Goal: Task Accomplishment & Management: Use online tool/utility

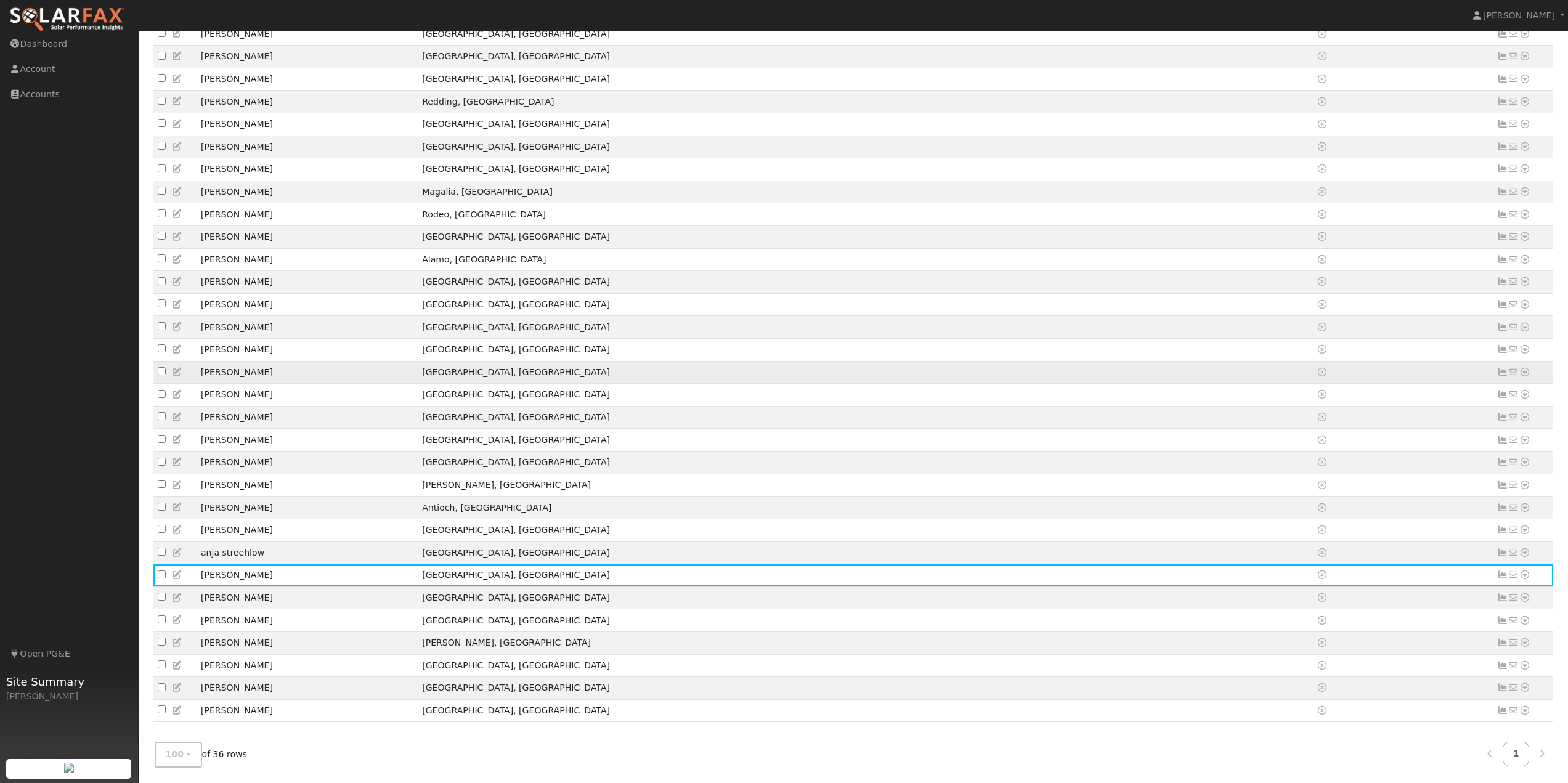
scroll to position [343, 0]
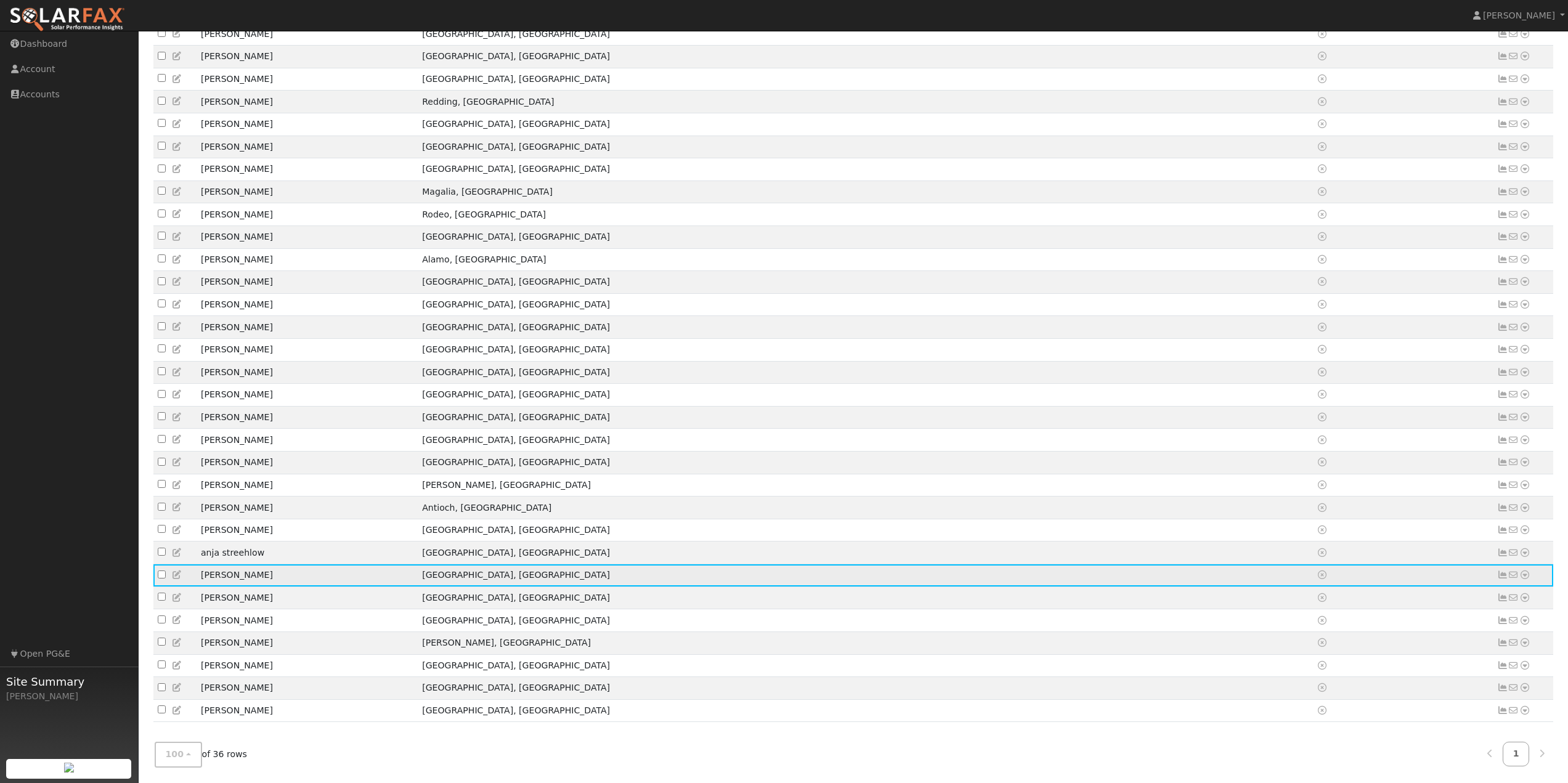
click at [1525, 570] on icon at bounding box center [1524, 574] width 11 height 8
click at [1496, 590] on link "Data Analyzer" at bounding box center [1484, 596] width 89 height 18
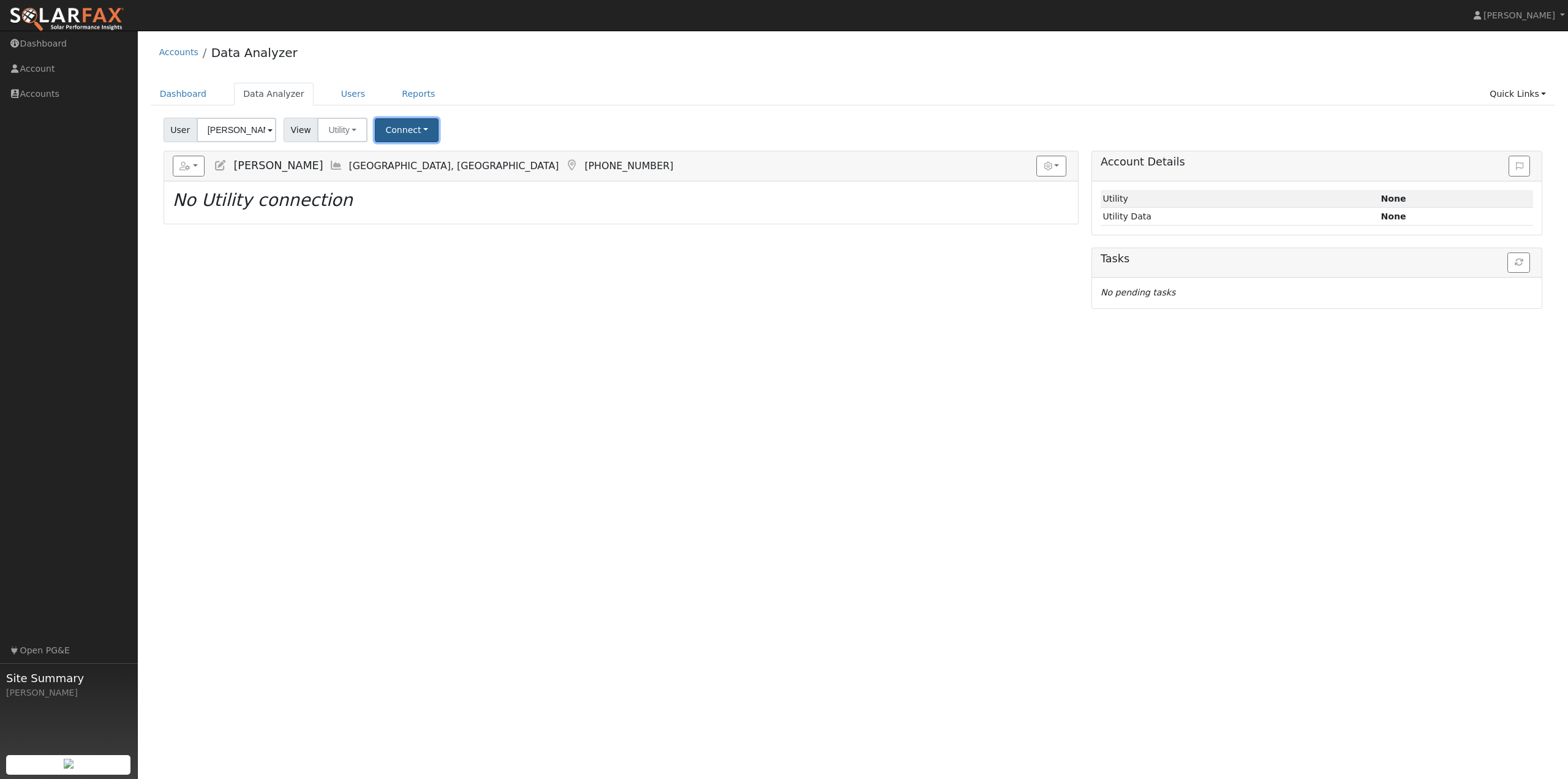
click at [403, 132] on button "Connect" at bounding box center [407, 130] width 64 height 24
click at [411, 179] on link "Quick Connect" at bounding box center [423, 183] width 95 height 17
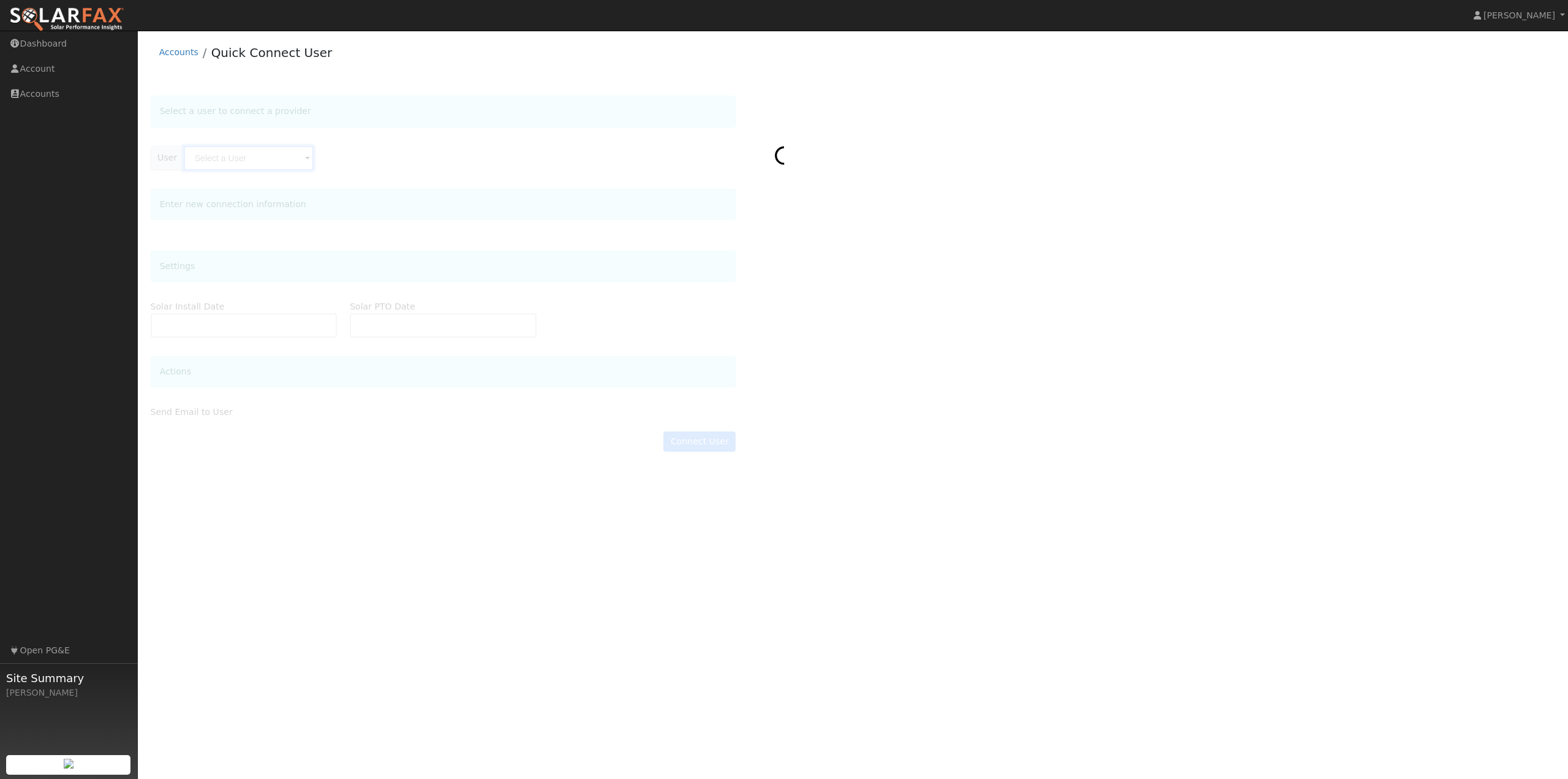
type input "[PERSON_NAME]"
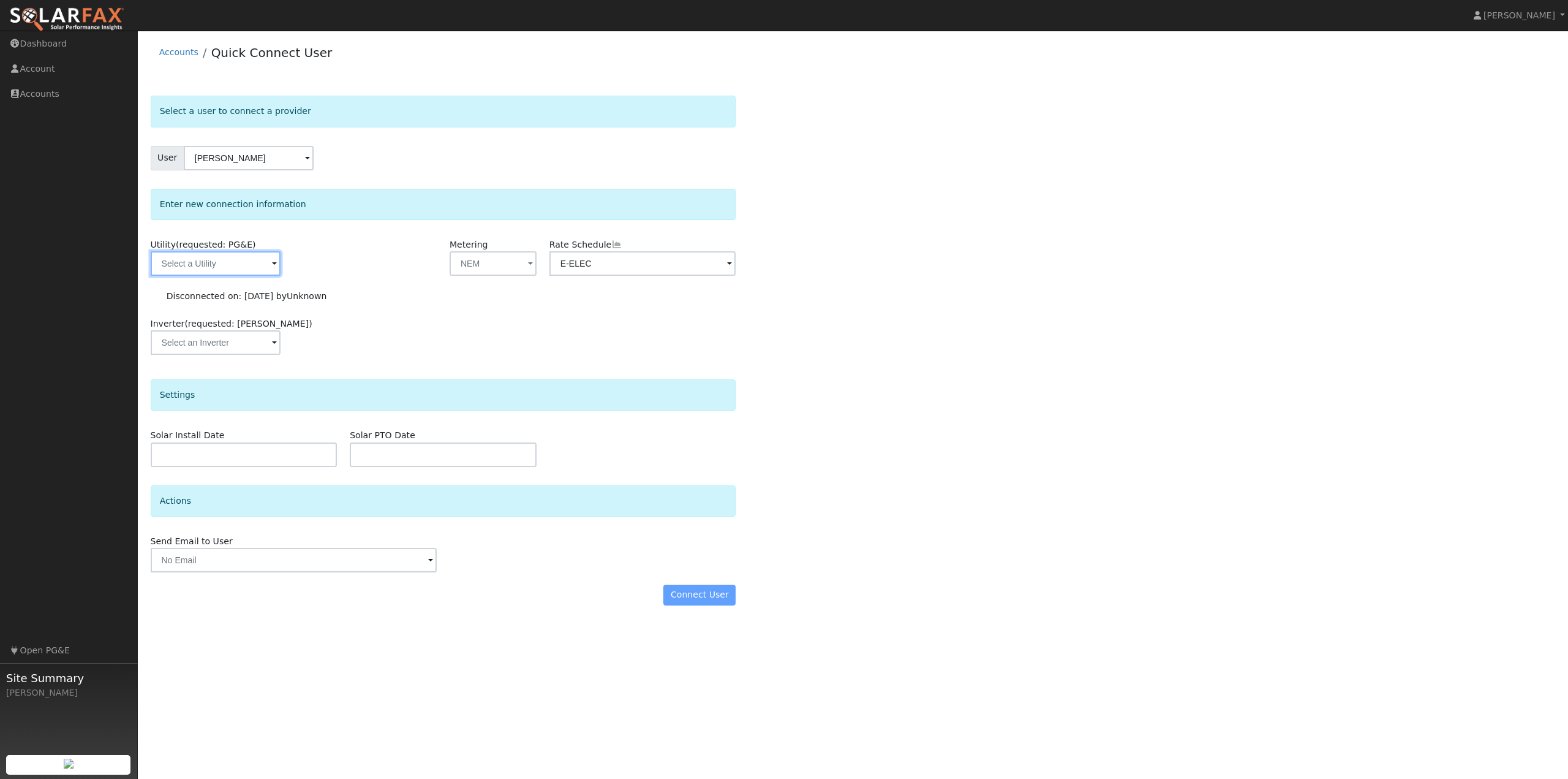
click at [237, 262] on input "text" at bounding box center [216, 264] width 129 height 25
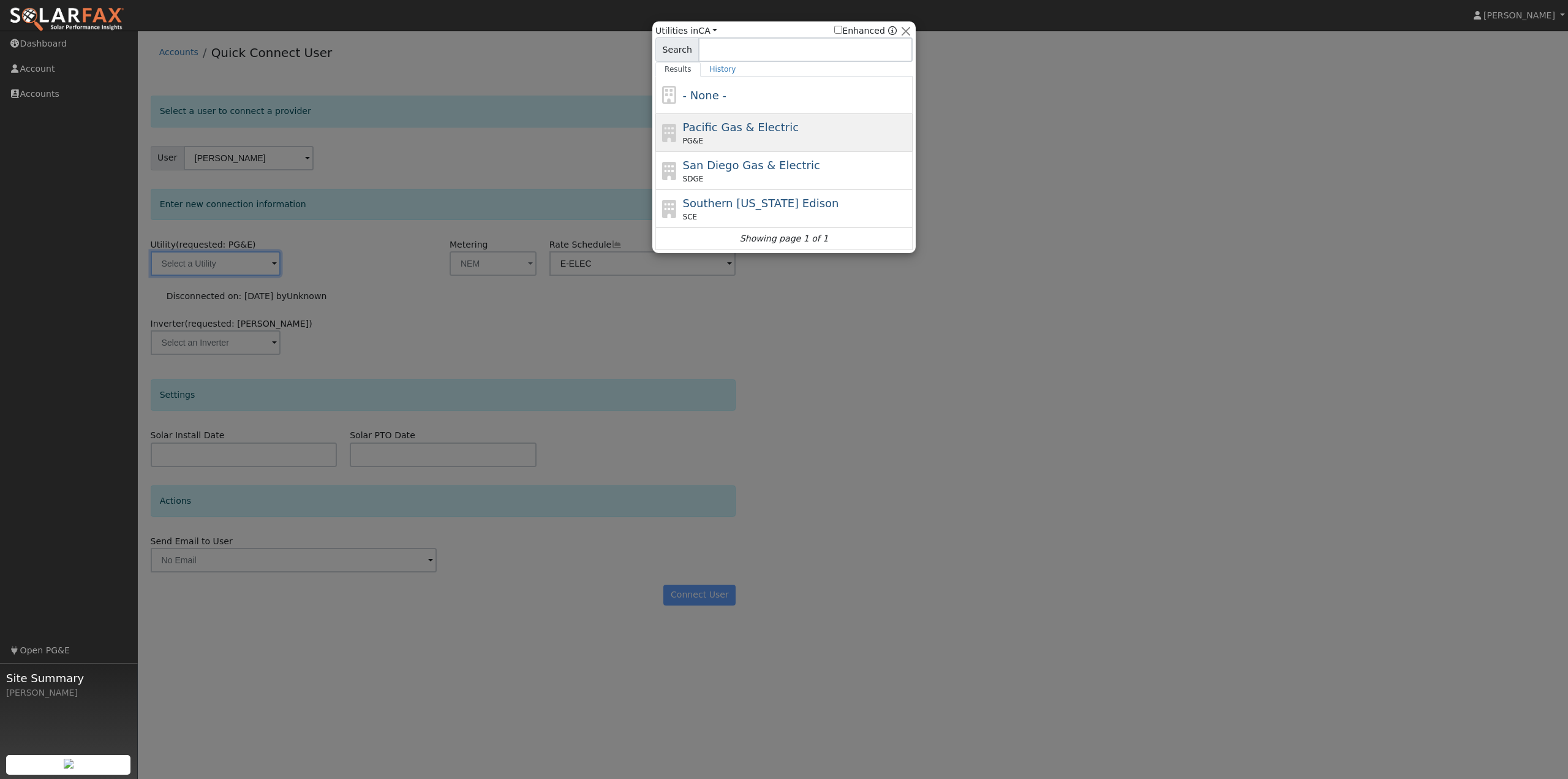
click at [720, 130] on span "Pacific Gas & Electric" at bounding box center [740, 126] width 115 height 12
type input "PG&E"
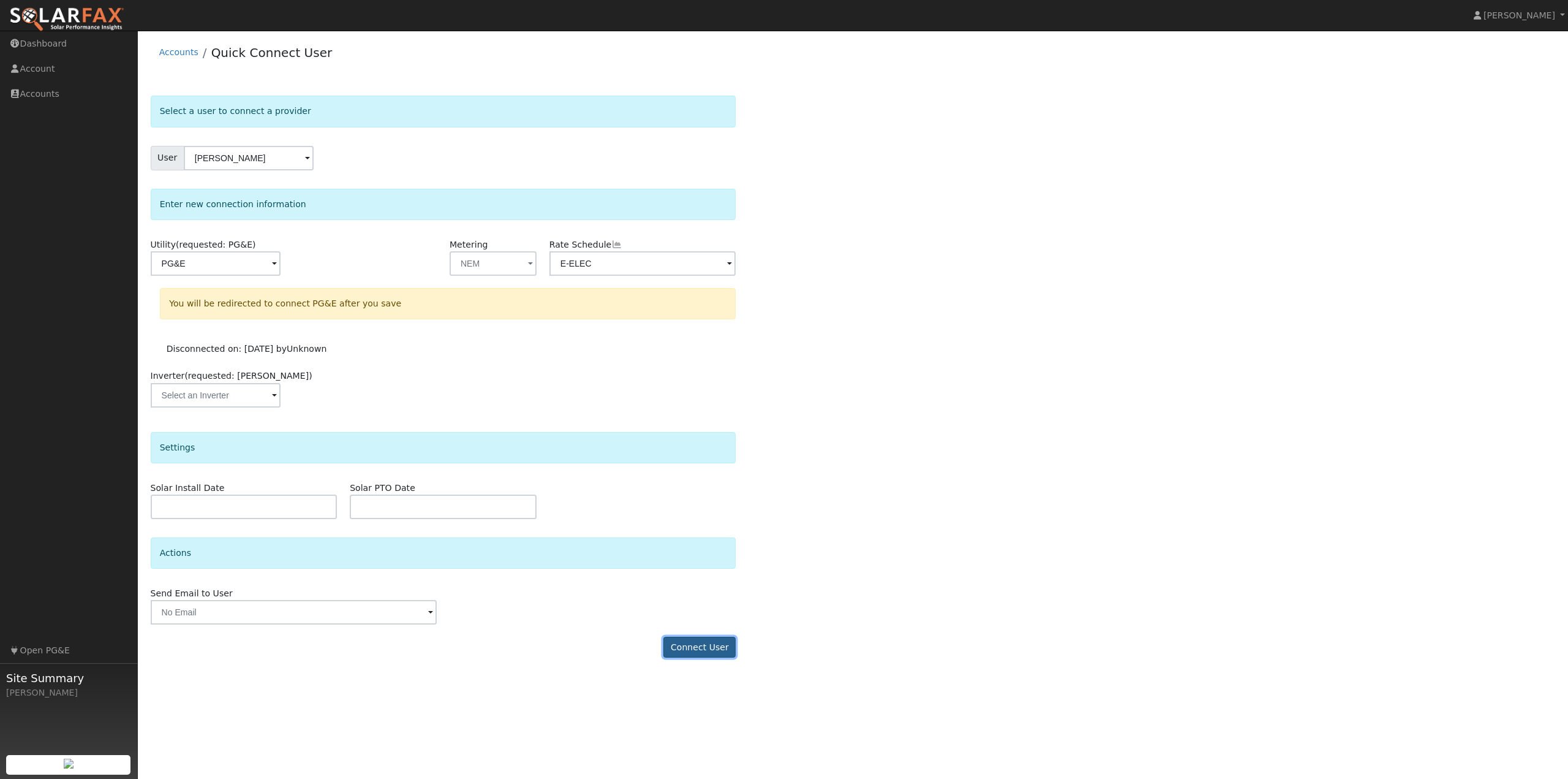
click at [713, 648] on button "Connect User" at bounding box center [699, 647] width 72 height 21
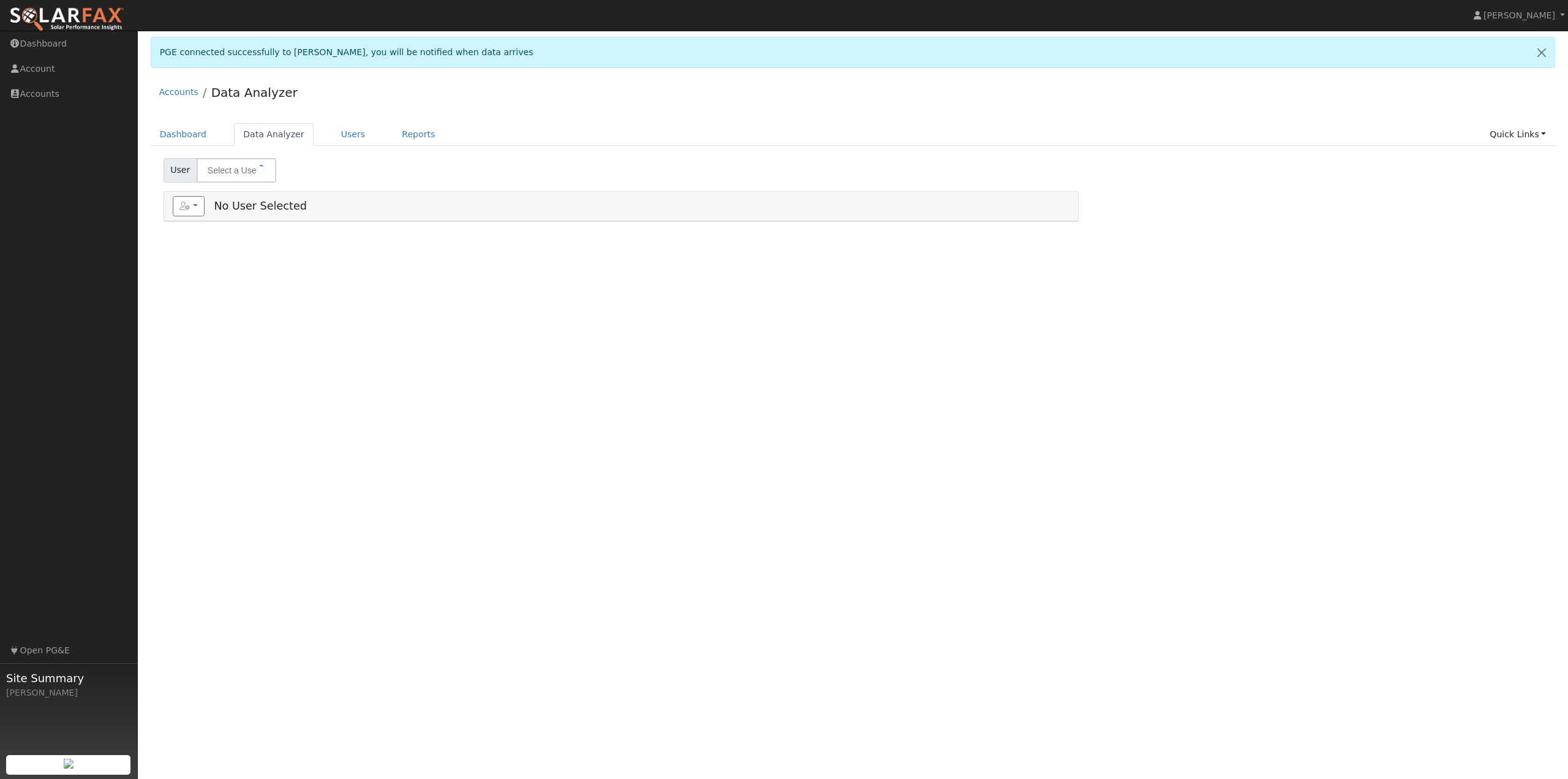
select select "7"
type input "[PERSON_NAME]"
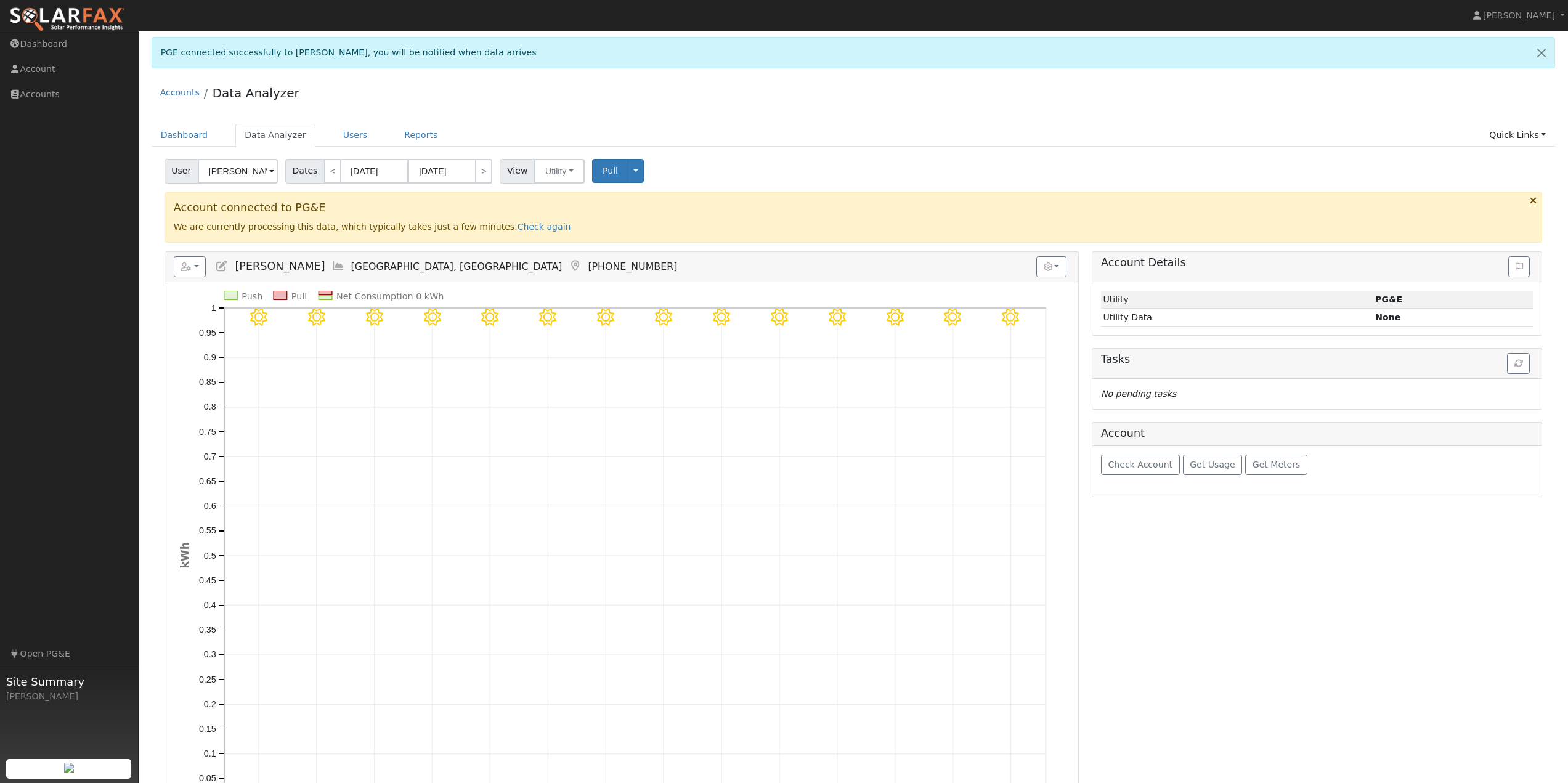
drag, startPoint x: 643, startPoint y: 137, endPoint x: 653, endPoint y: 143, distance: 11.7
click at [653, 143] on ul "Dashboard Data Analyzer Users Reports Quick Links Quick Add Quick Connect Run a…" at bounding box center [853, 134] width 1404 height 23
click at [382, 173] on input "08/12/2025" at bounding box center [374, 171] width 68 height 25
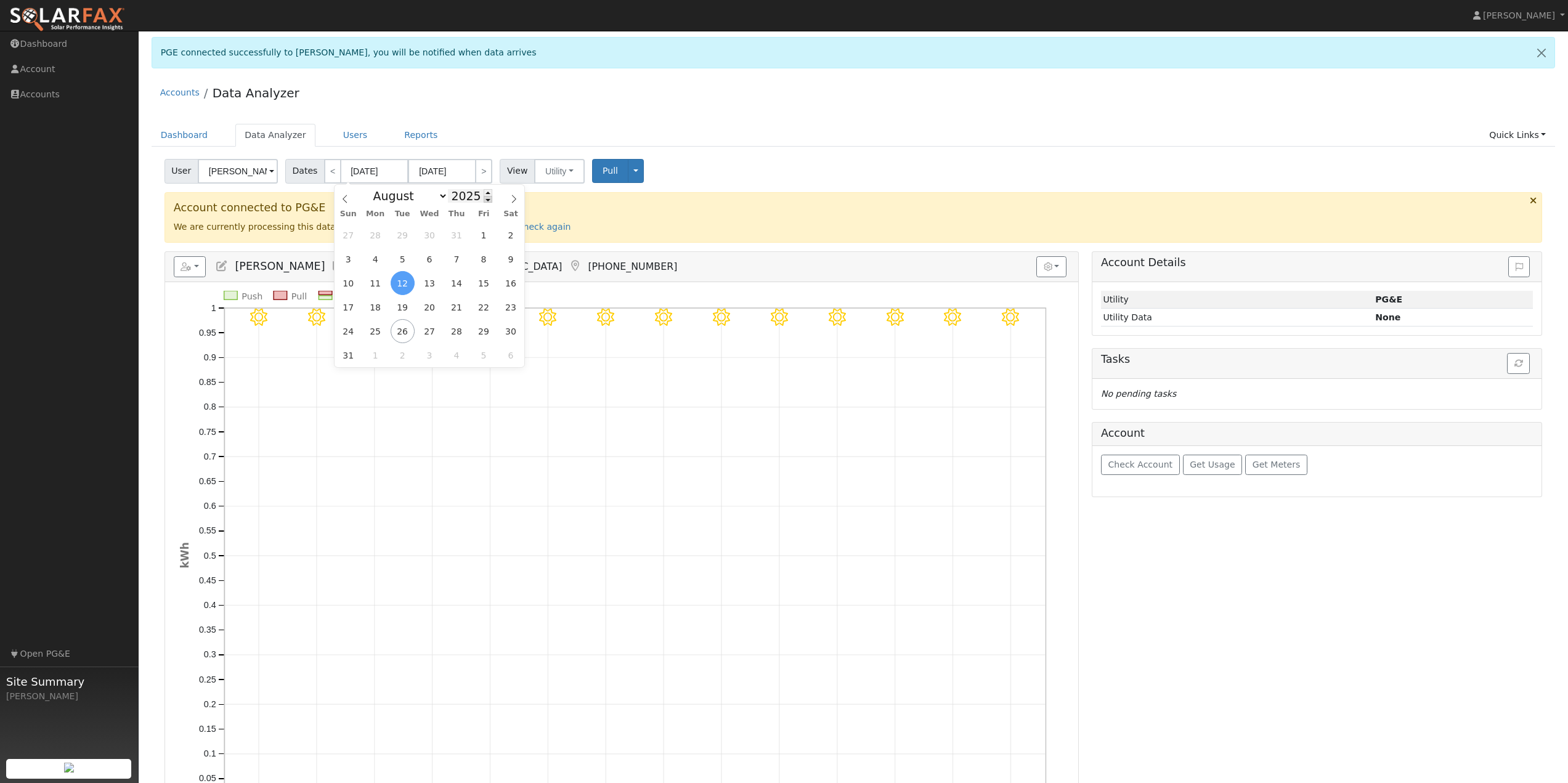
click at [483, 201] on span at bounding box center [488, 200] width 8 height 7
type input "2024"
click at [459, 235] on span "1" at bounding box center [457, 235] width 24 height 24
type input "08/01/2024"
type input "08/31/2024"
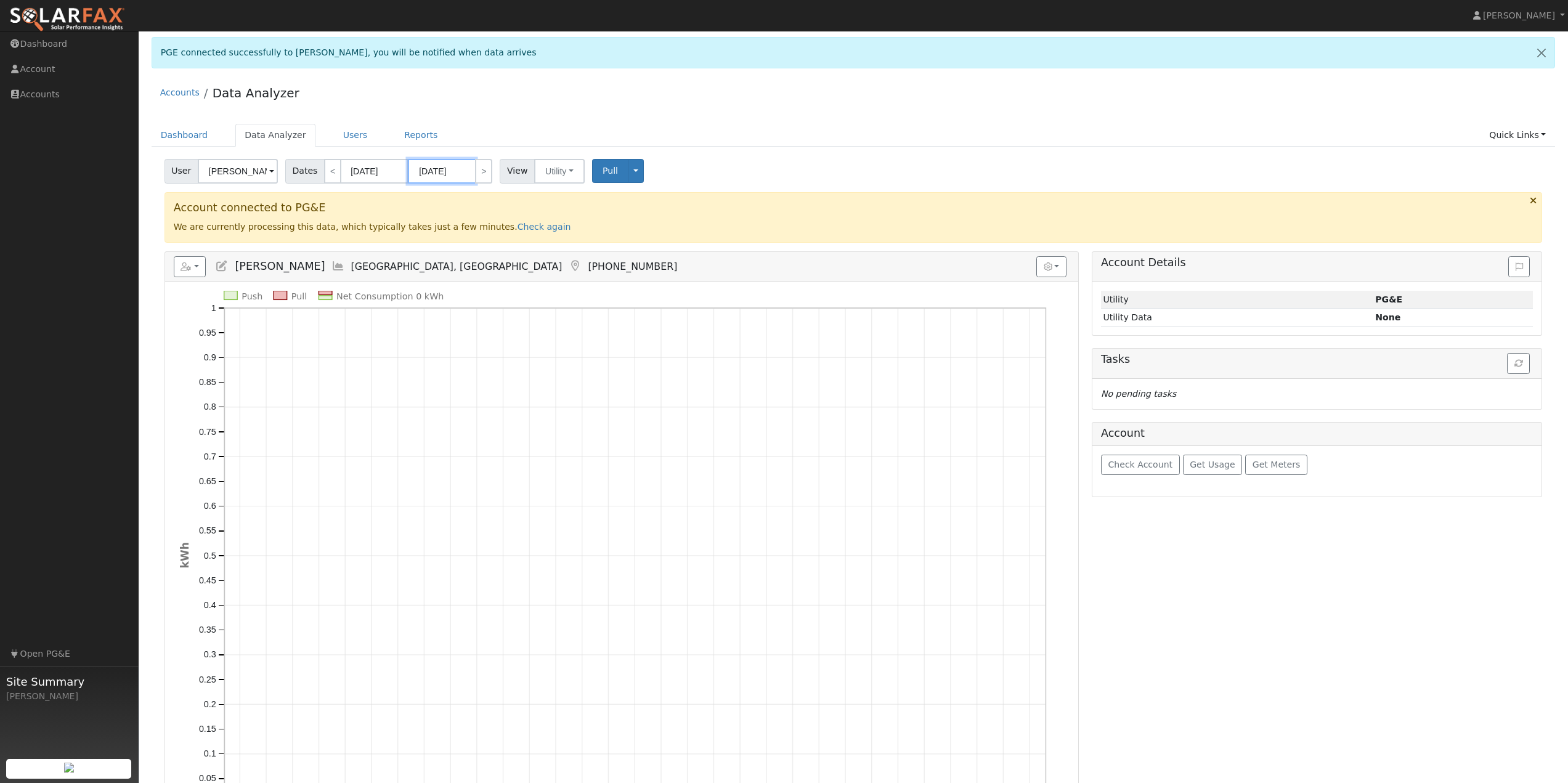
click at [462, 169] on input "08/31/2024" at bounding box center [441, 171] width 68 height 25
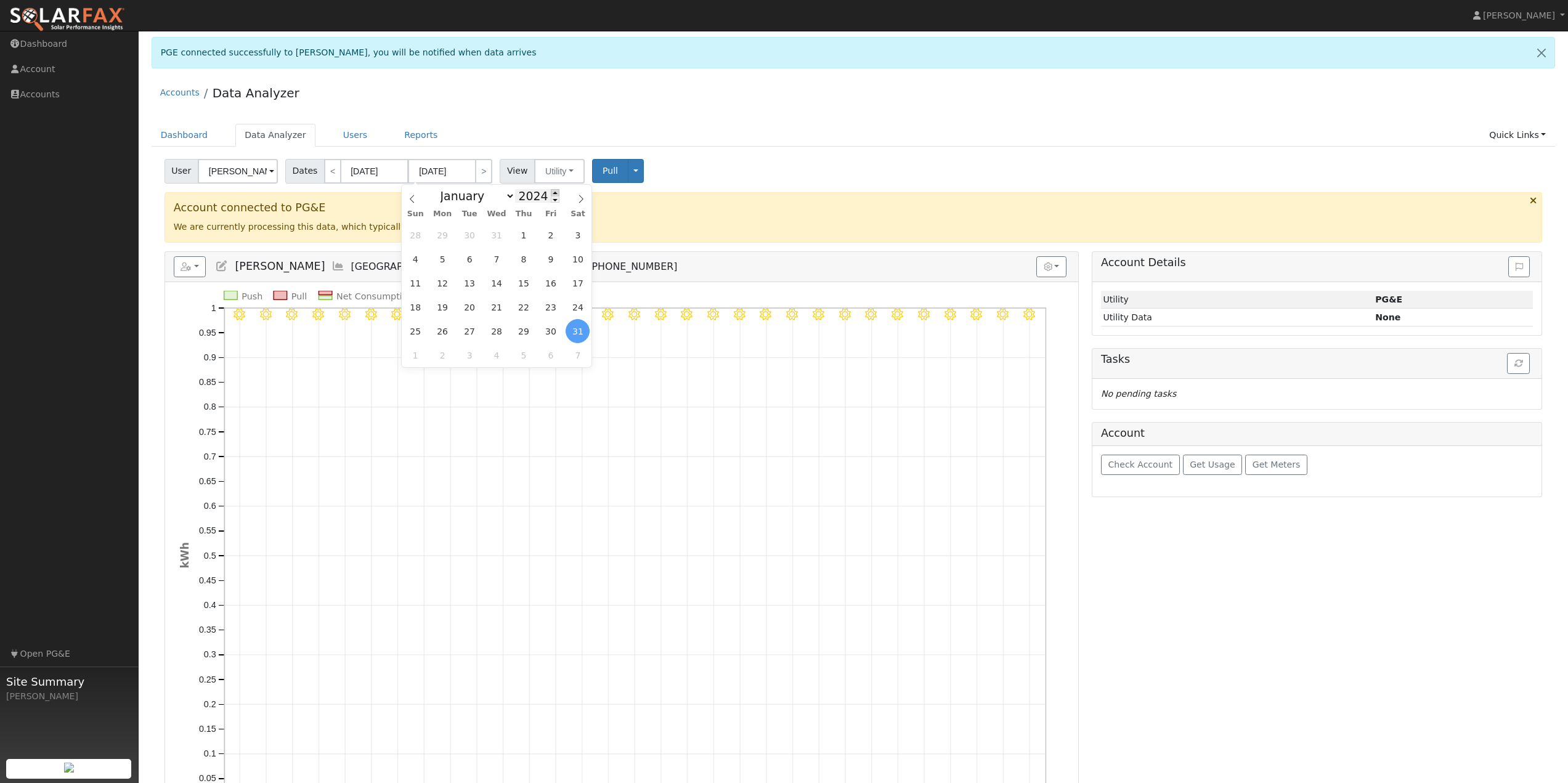
click at [551, 193] on span at bounding box center [555, 193] width 8 height 7
type input "2025"
click at [473, 330] on span "26" at bounding box center [469, 331] width 24 height 24
type input "[DATE]"
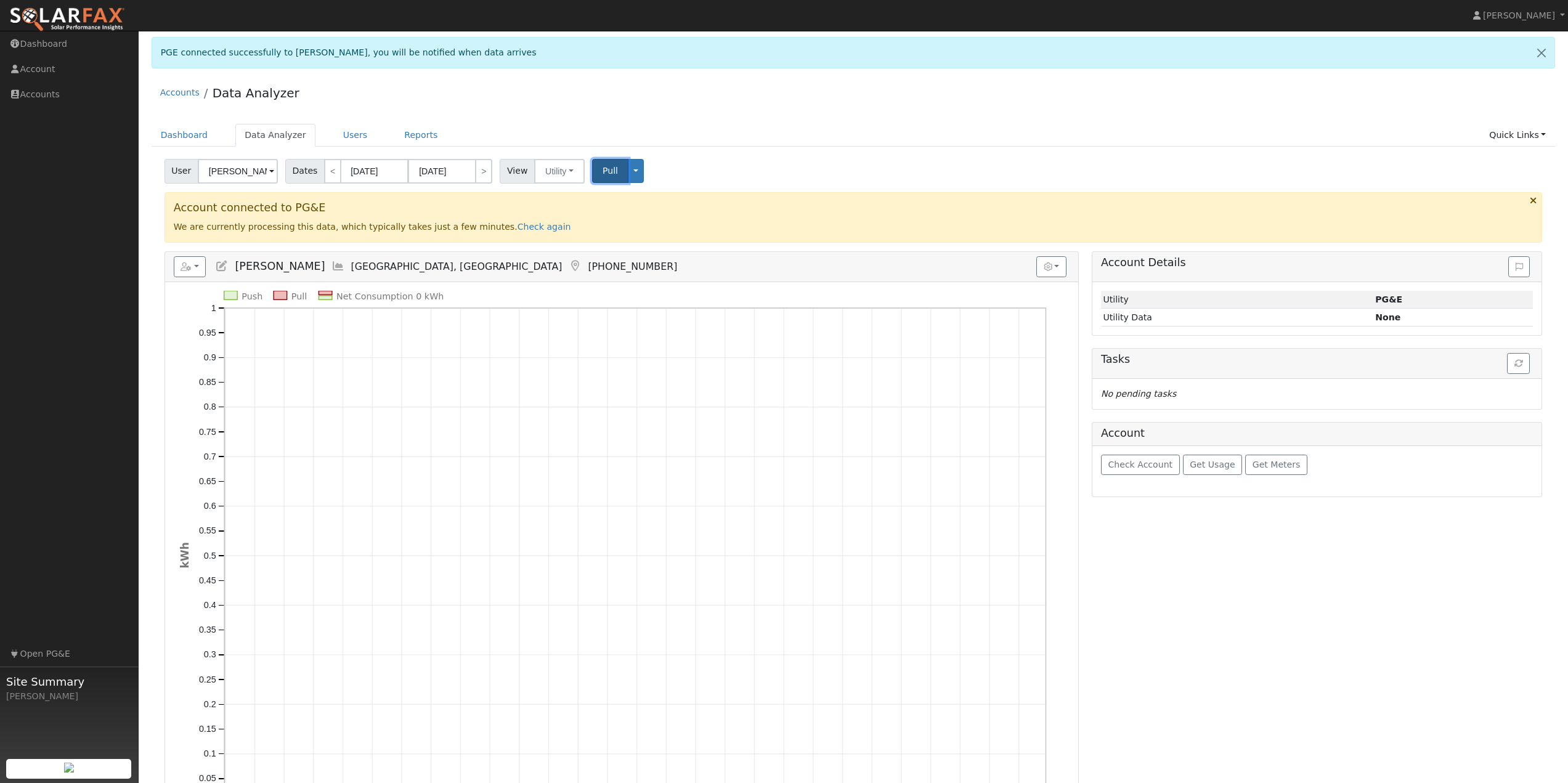
click at [603, 169] on span "Pull" at bounding box center [610, 170] width 15 height 10
click at [827, 165] on div "User Michelle Taylor Account Default Account Default Account 8891 Basin Hollow …" at bounding box center [853, 169] width 1383 height 29
click at [518, 231] on link "Check again" at bounding box center [544, 227] width 53 height 10
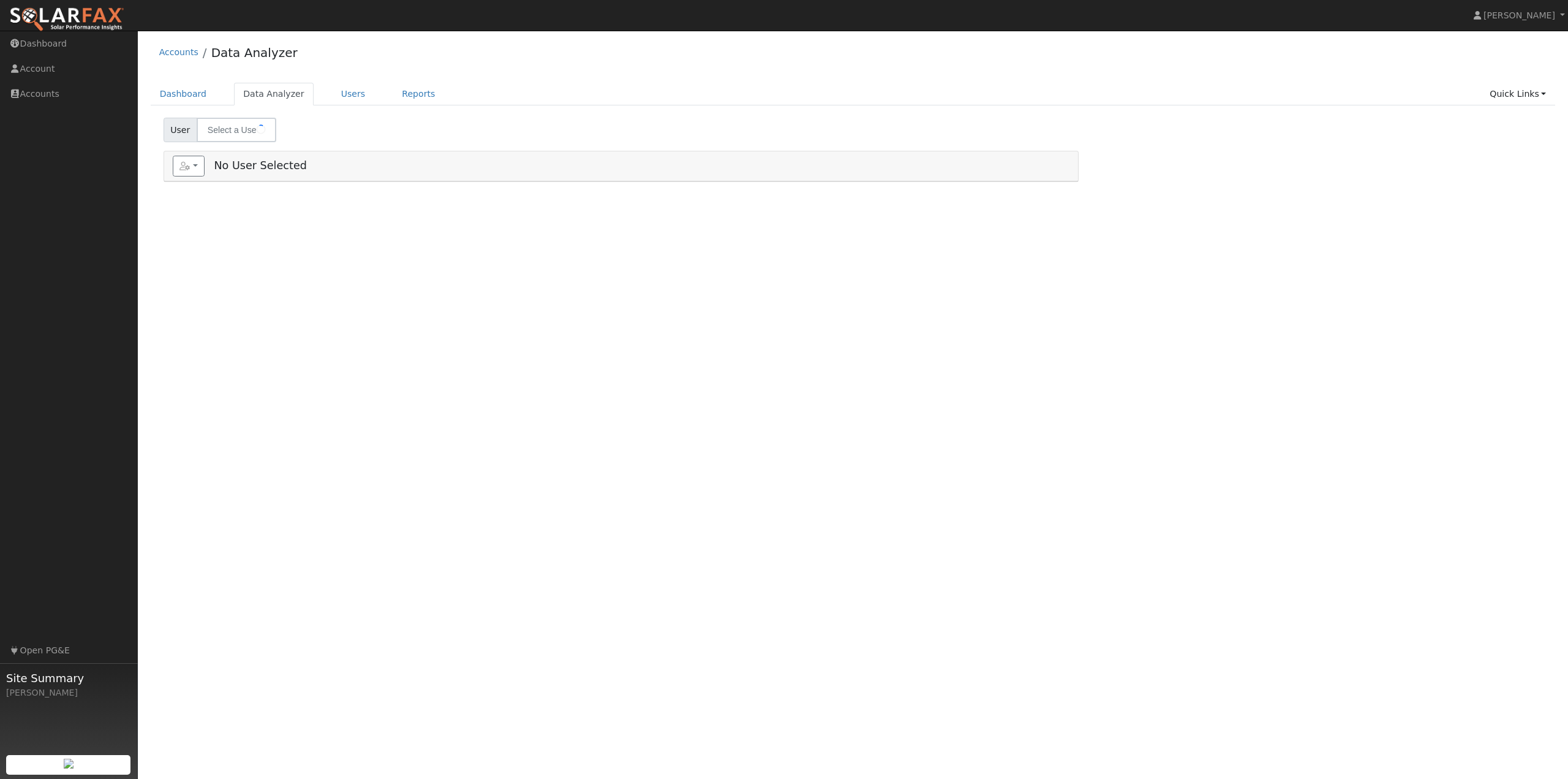
select select "7"
type input "[PERSON_NAME]"
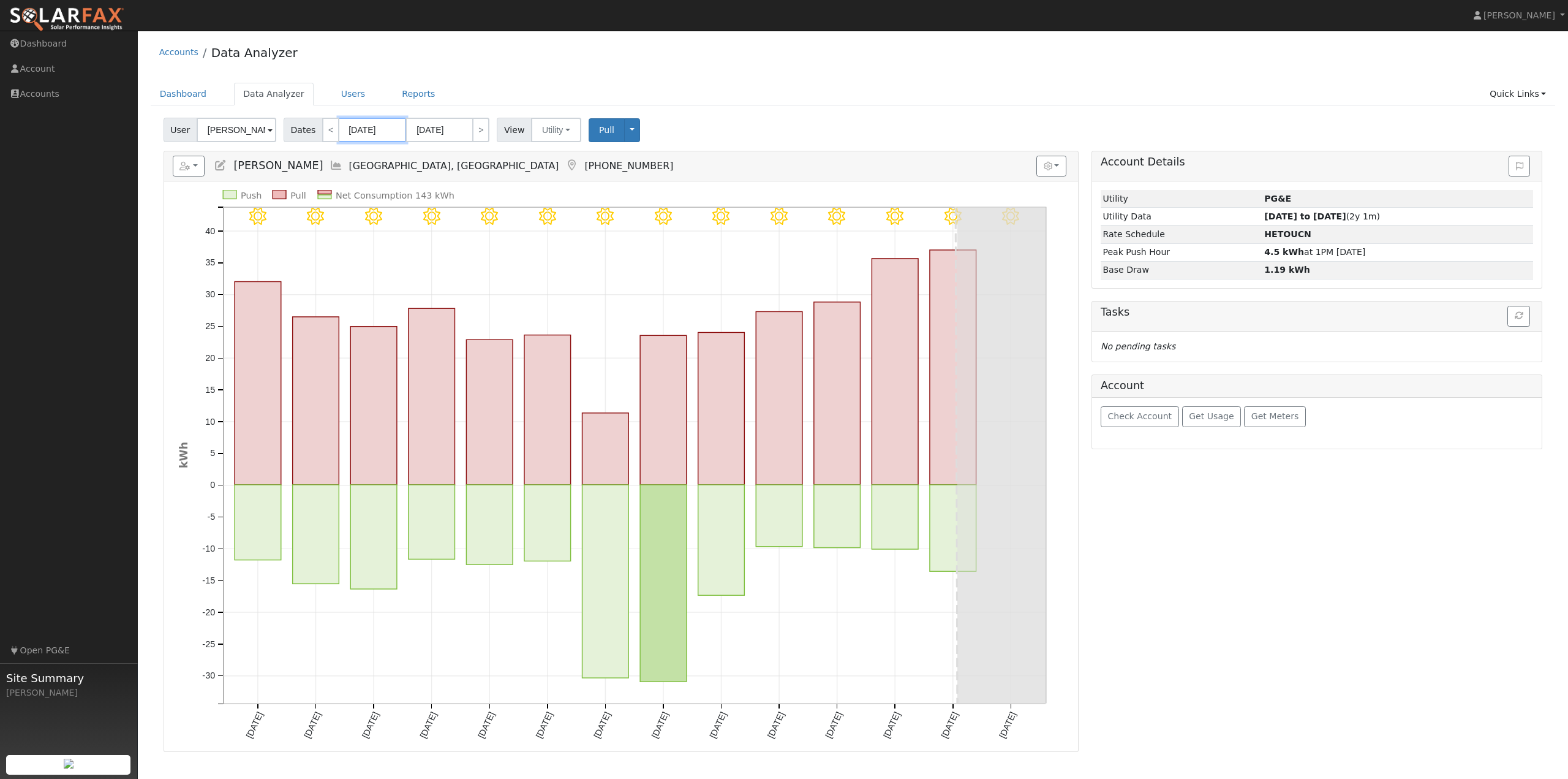
click at [379, 131] on input "[DATE]" at bounding box center [372, 130] width 67 height 25
click at [451, 195] on span "31" at bounding box center [454, 193] width 24 height 24
type input "[DATE]"
select select "6"
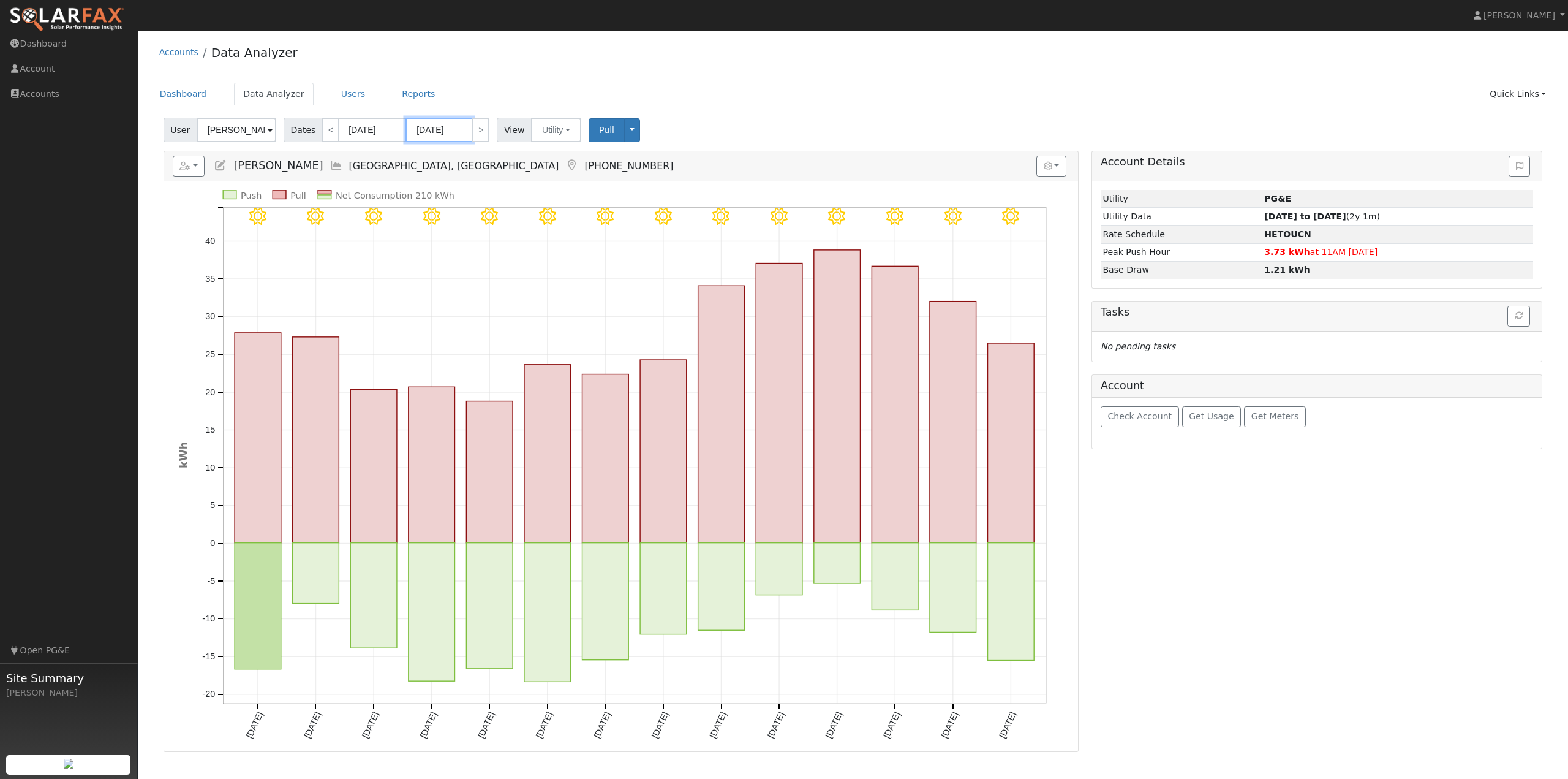
click at [444, 135] on input "[DATE]" at bounding box center [438, 130] width 67 height 25
click at [382, 127] on input "[DATE]" at bounding box center [372, 130] width 67 height 25
click at [481, 160] on span at bounding box center [485, 159] width 8 height 7
type input "2024"
click at [455, 130] on input "[DATE]" at bounding box center [438, 130] width 67 height 25
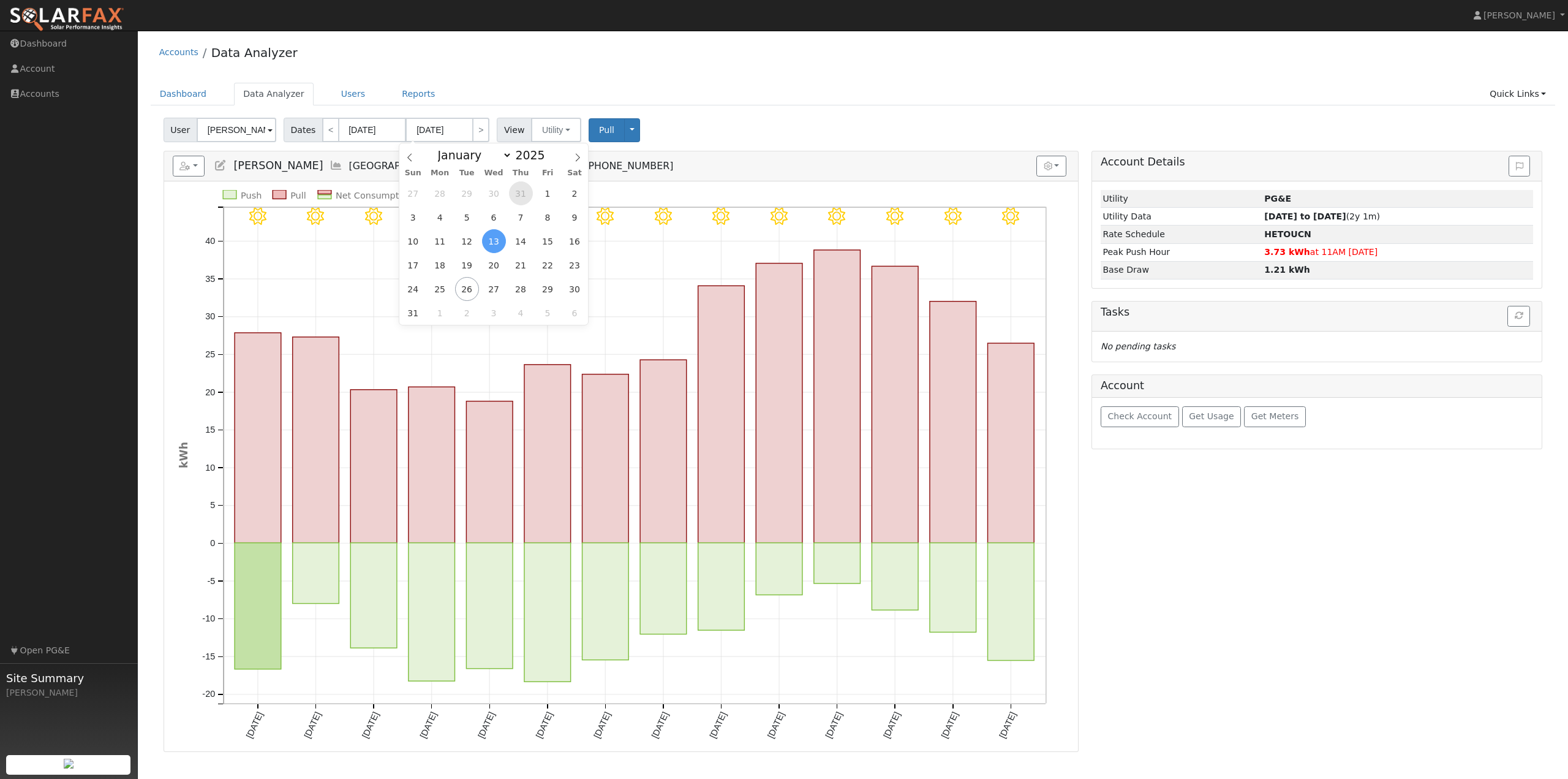
click at [523, 200] on span "31" at bounding box center [520, 193] width 24 height 24
type input "[DATE]"
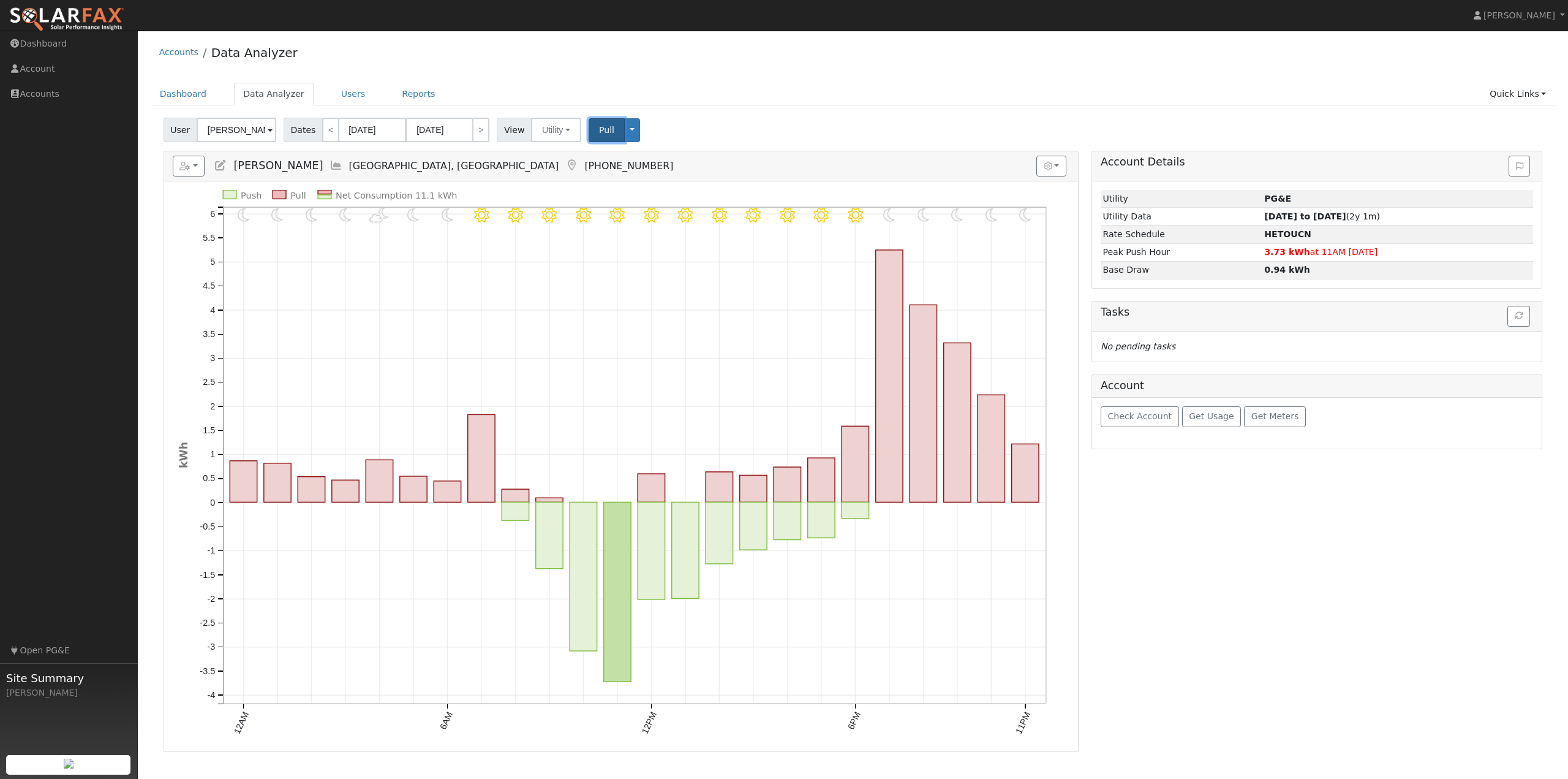
click at [599, 135] on span "Pull" at bounding box center [607, 130] width 15 height 10
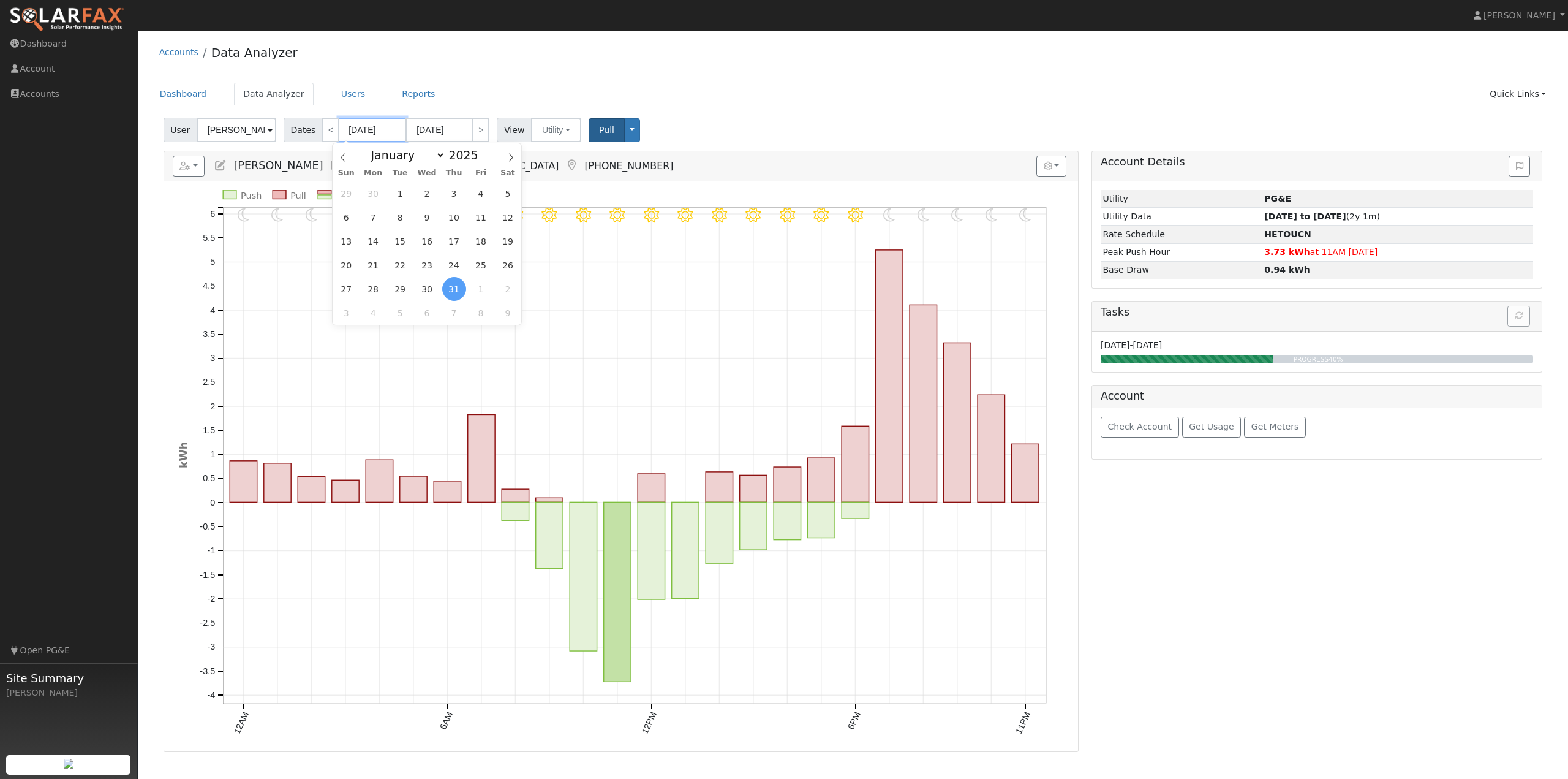
click at [370, 134] on input "[DATE]" at bounding box center [372, 130] width 67 height 25
click at [481, 160] on span at bounding box center [485, 159] width 8 height 7
click at [612, 165] on h5 "Reports Scenario Health Check Energy Audit Account Timeline User Audit Trail In…" at bounding box center [621, 165] width 896 height 21
click at [373, 131] on input "[DATE]" at bounding box center [372, 130] width 67 height 25
click at [481, 158] on span at bounding box center [485, 159] width 8 height 7
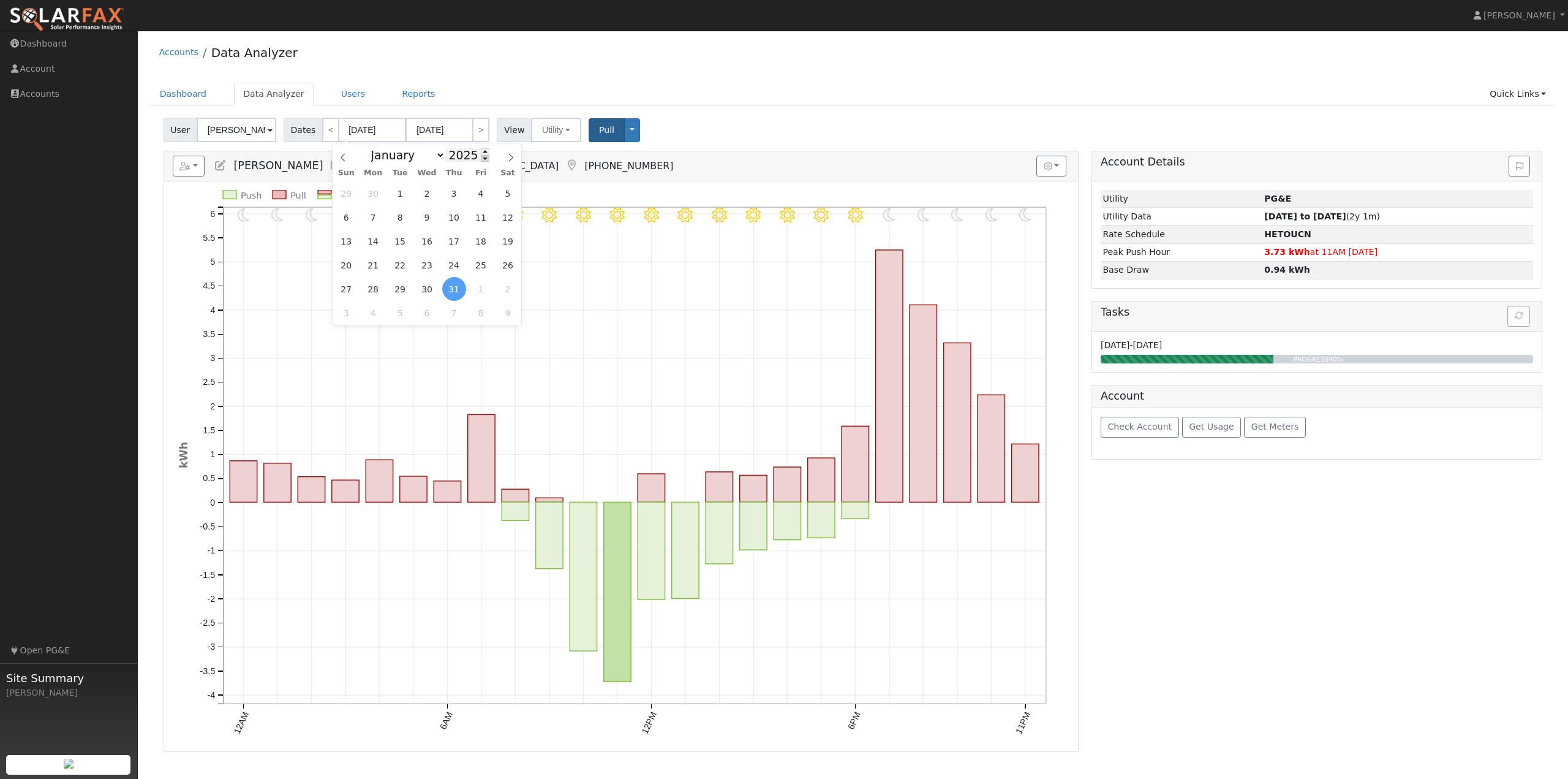
type input "2024"
click at [422, 287] on span "31" at bounding box center [427, 288] width 24 height 24
type input "[DATE]"
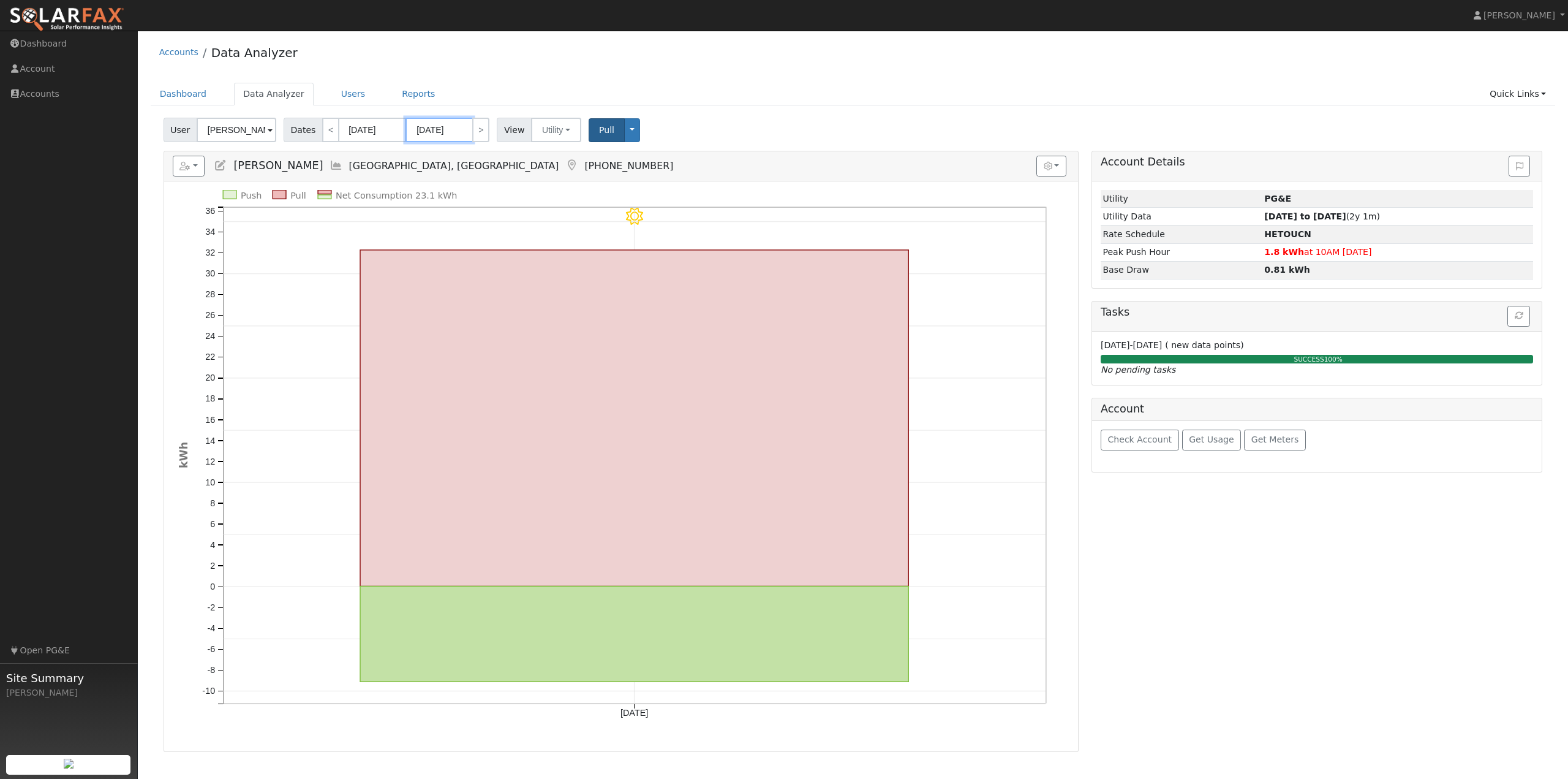
click at [452, 128] on input "[DATE]" at bounding box center [438, 130] width 67 height 25
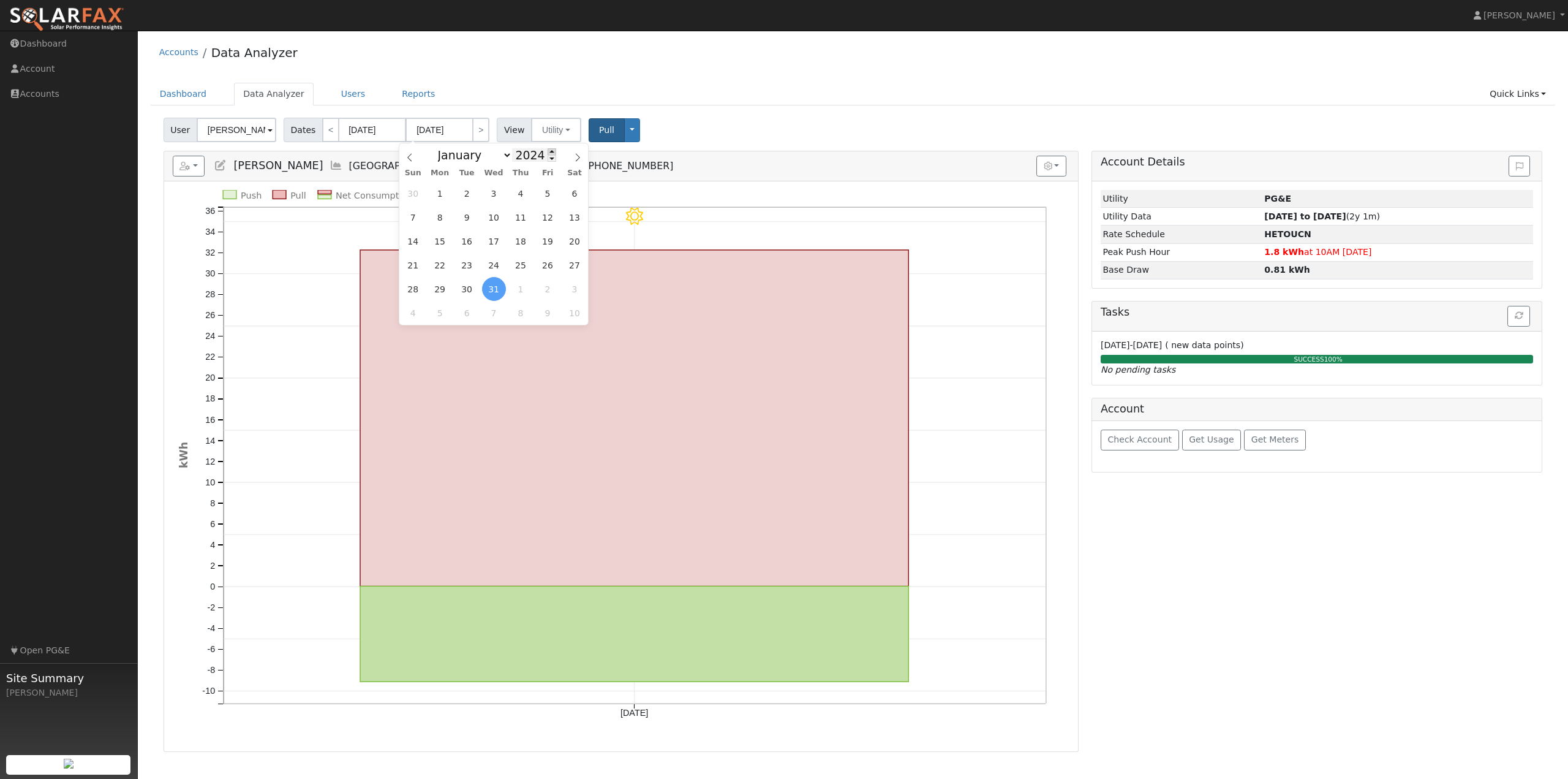
click at [548, 154] on span at bounding box center [552, 152] width 8 height 7
type input "2025"
click at [518, 289] on span "31" at bounding box center [520, 288] width 24 height 24
type input "[DATE]"
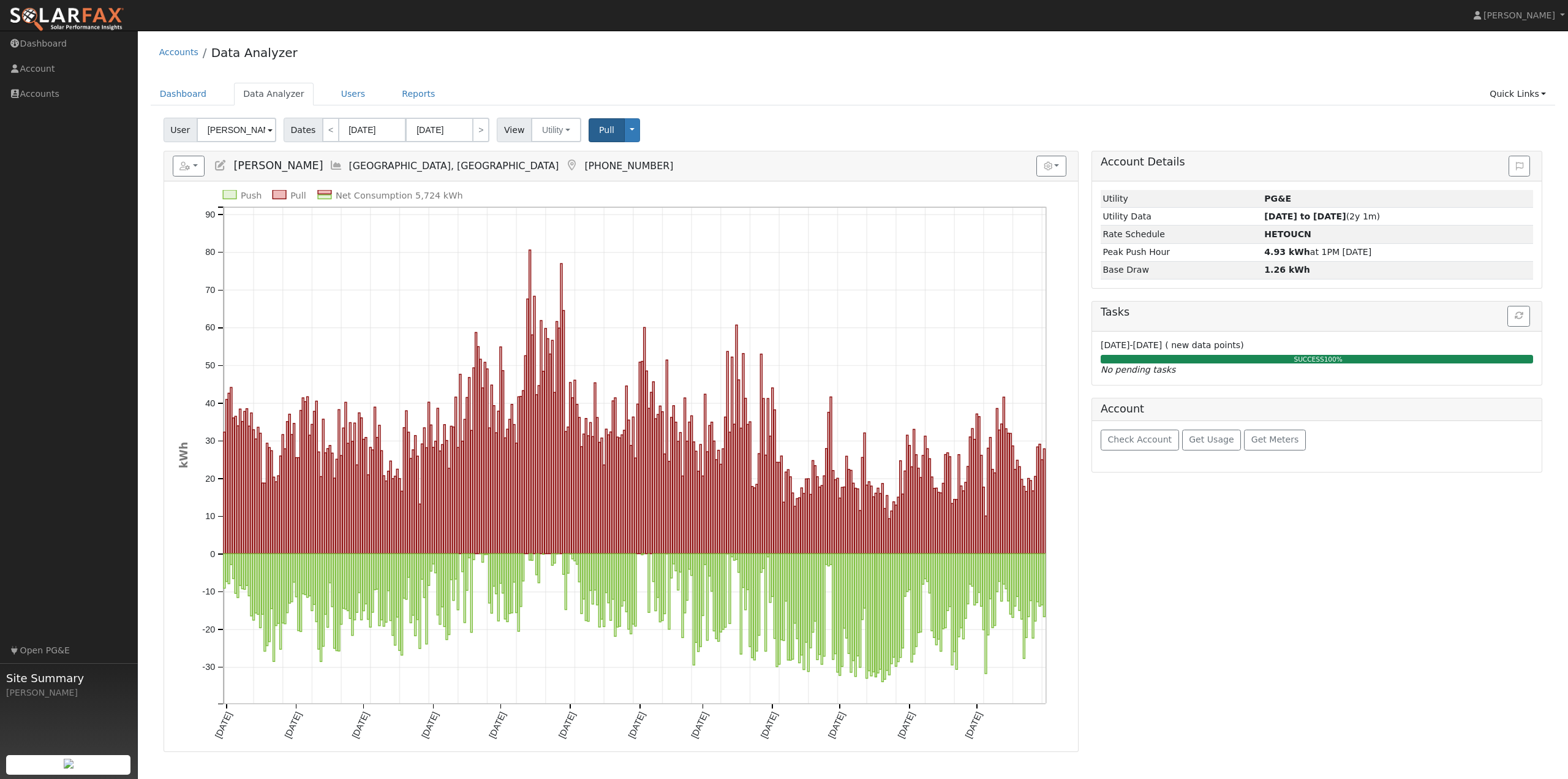
click at [741, 119] on div "User [PERSON_NAME] Account Default Account Default Account [STREET_ADDRESS] Pri…" at bounding box center [852, 127] width 1384 height 29
click at [599, 128] on span "Pull" at bounding box center [607, 130] width 15 height 10
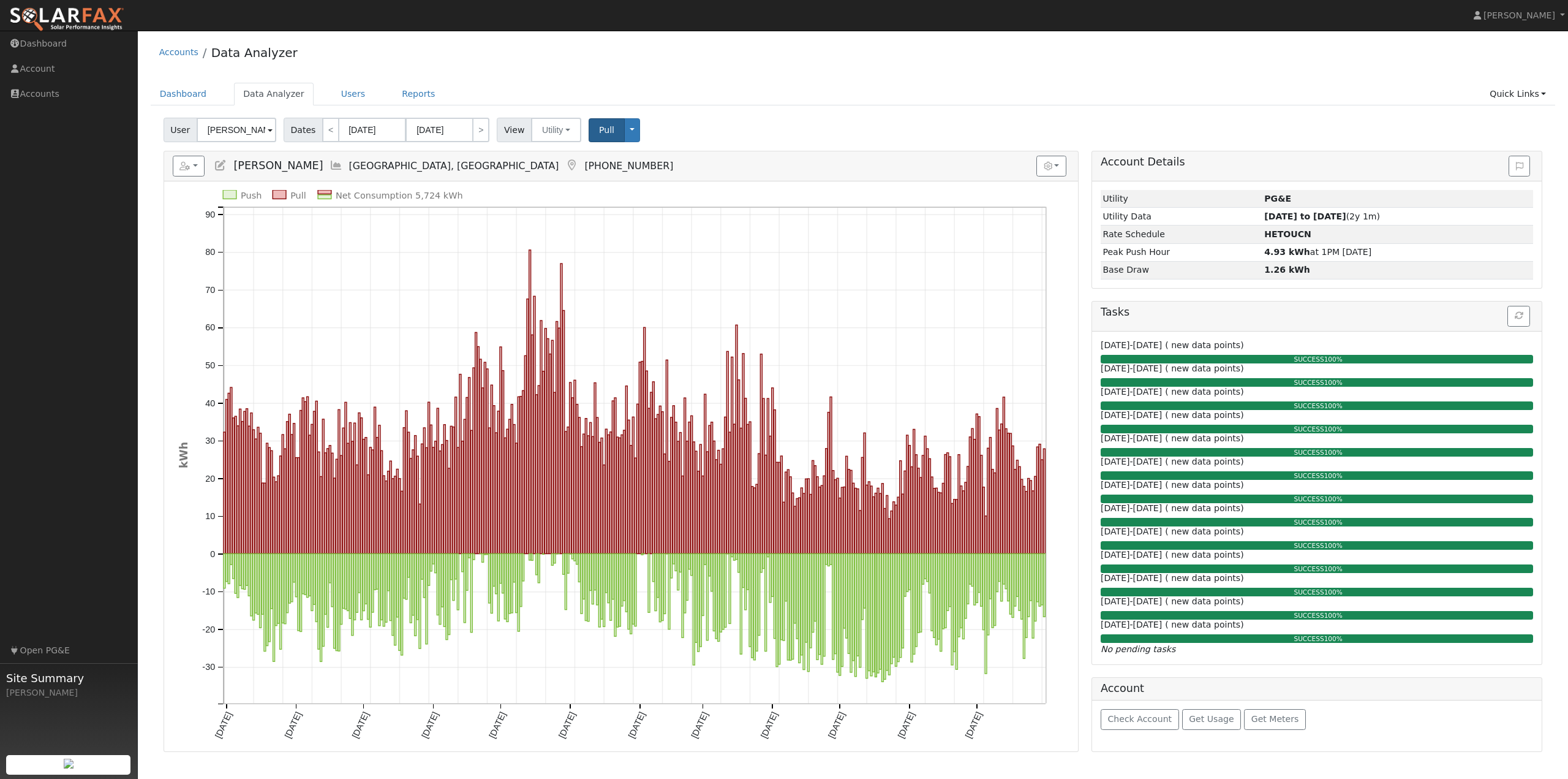
click at [756, 111] on div "Dashboard Data Analyzer Users Reports Quick Links Quick Add Quick Connect Run a…" at bounding box center [853, 100] width 1405 height 35
click at [174, 54] on link "Accounts" at bounding box center [178, 52] width 39 height 10
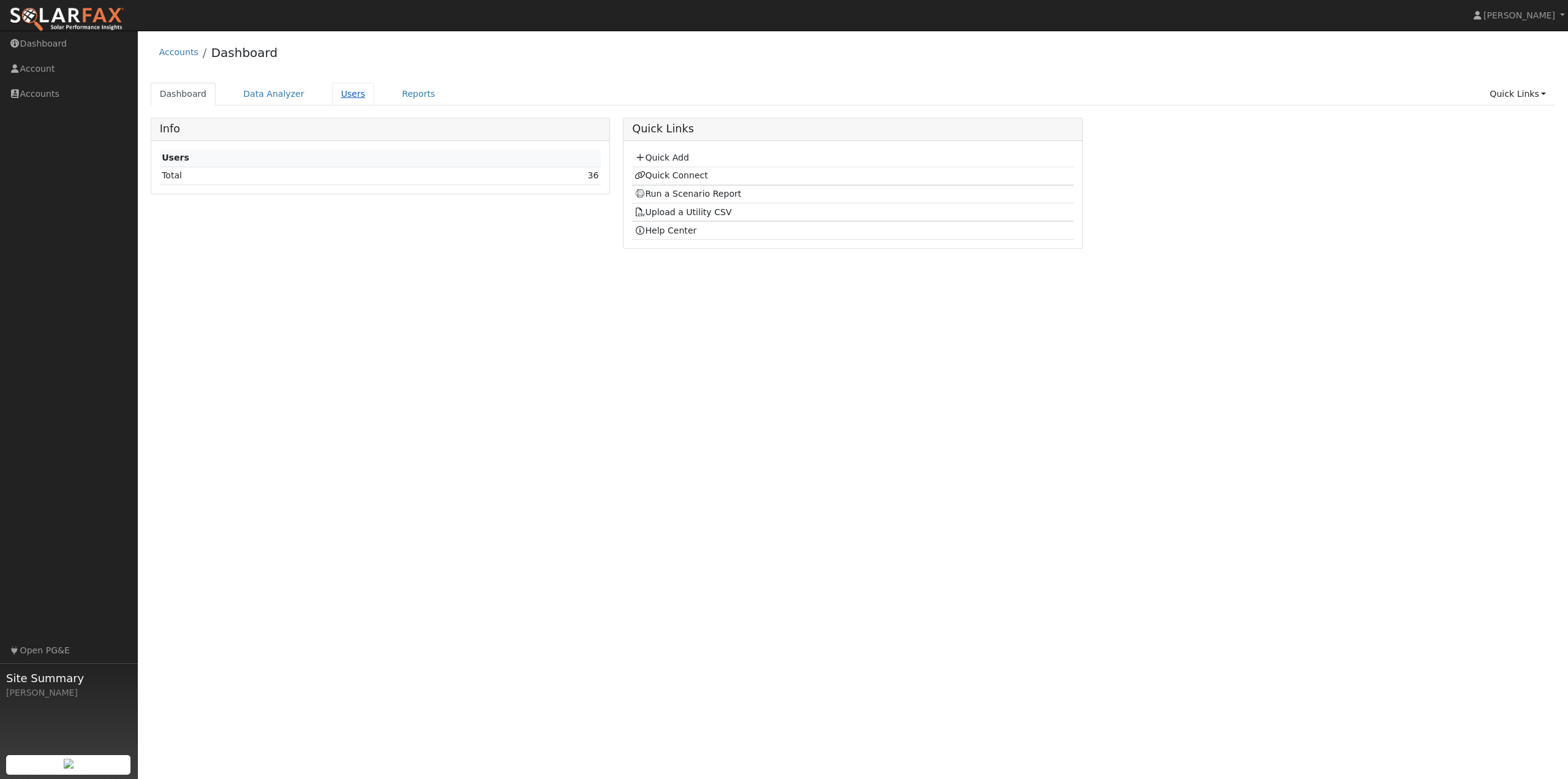
click at [345, 89] on link "Users" at bounding box center [354, 94] width 43 height 22
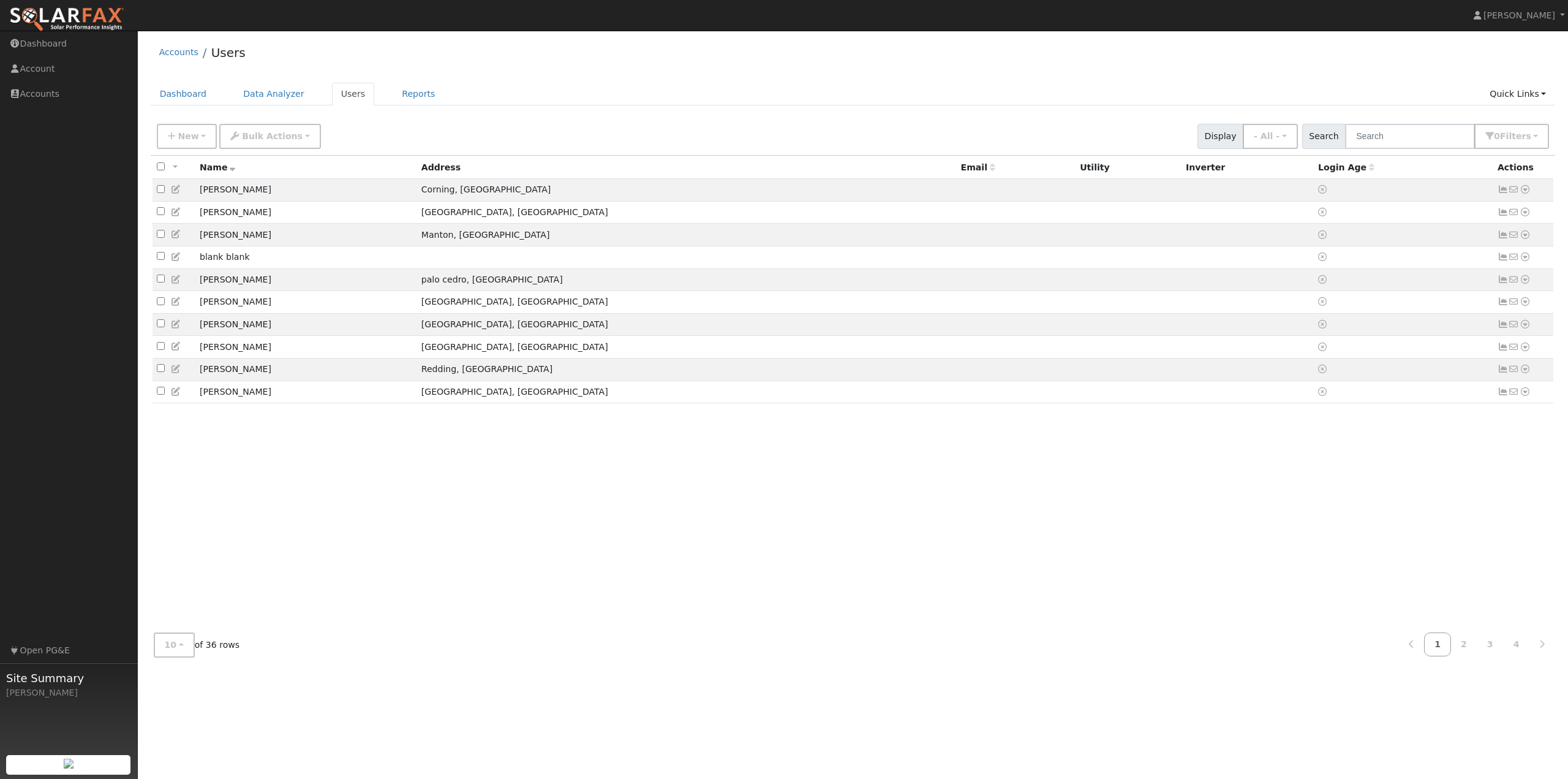
click at [571, 104] on ul "Dashboard Data Analyzer Users Reports Quick Links Quick Add Quick Connect Run a…" at bounding box center [853, 94] width 1405 height 22
